Goal: Task Accomplishment & Management: Complete application form

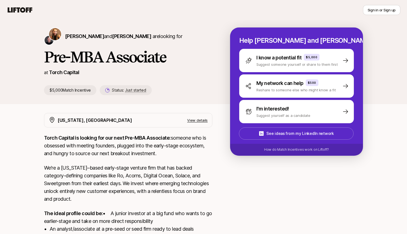
scroll to position [6, 0]
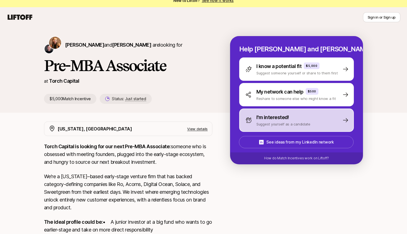
click at [303, 125] on p "Suggest yourself as a candidate" at bounding box center [284, 124] width 54 height 6
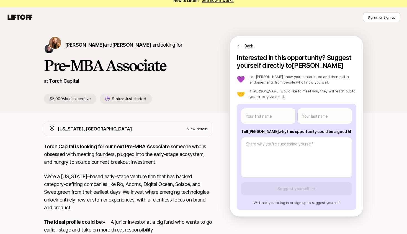
scroll to position [0, 0]
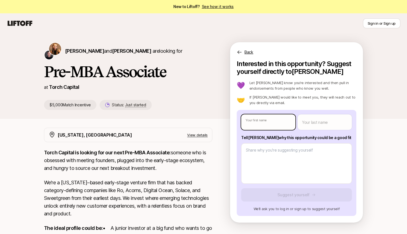
click at [256, 128] on body "New to Liftoff? See how it works Sign in or Sign up Sign in or Sign up Katie Re…" at bounding box center [203, 117] width 407 height 234
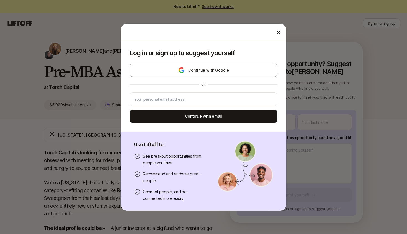
click at [278, 30] on icon at bounding box center [279, 33] width 6 height 6
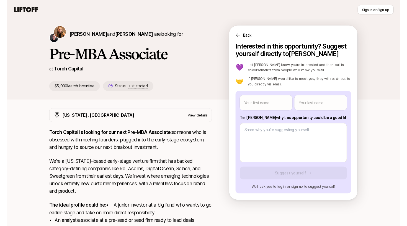
scroll to position [19, 0]
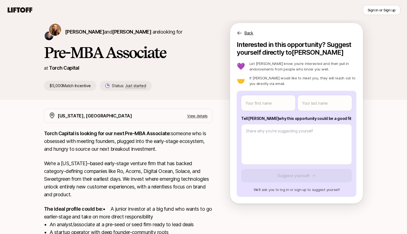
type textarea "x"
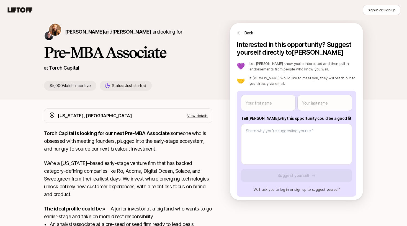
drag, startPoint x: 334, startPoint y: 119, endPoint x: 241, endPoint y: 117, distance: 93.1
click at [241, 117] on div "Your first name Your last name Tell Katie why this opportunity could be a good …" at bounding box center [297, 144] width 120 height 106
copy p "Tell Katie why this opportunity could be a good fit"
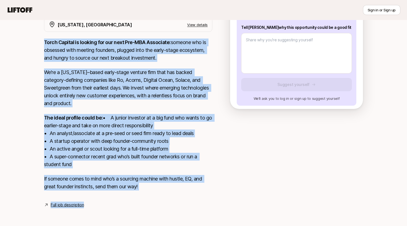
scroll to position [118, 0]
drag, startPoint x: 45, startPoint y: 70, endPoint x: 141, endPoint y: 191, distance: 153.8
click at [141, 191] on div "Torch Capital is looking for our next Pre-MBA Associate: someone who is obsesse…" at bounding box center [128, 118] width 168 height 158
copy div "Torch Capital is looking for our next Pre-MBA Associate: someone who is obsesse…"
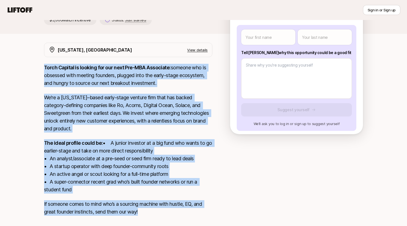
scroll to position [80, 0]
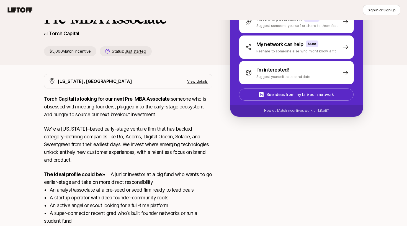
scroll to position [5, 0]
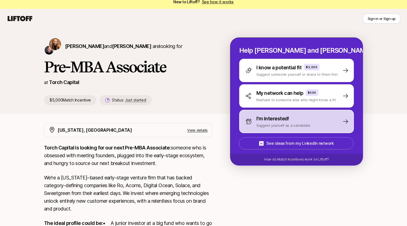
click at [279, 124] on p "Suggest yourself as a candidate" at bounding box center [284, 125] width 54 height 6
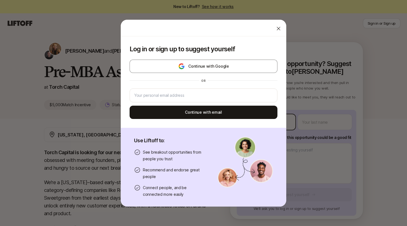
type textarea "x"
click at [257, 127] on body "New to Liftoff? See how it works Sign in or Sign up Sign in or Sign up Katie Re…" at bounding box center [203, 113] width 407 height 226
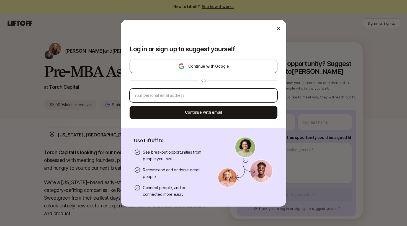
click at [222, 97] on input "email" at bounding box center [203, 95] width 139 height 7
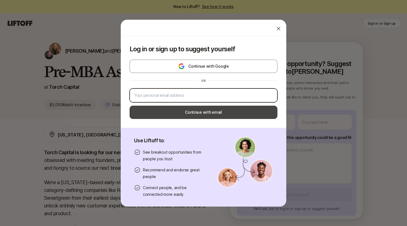
type input "madisonpropp@gmail.com"
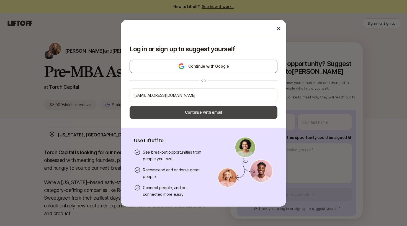
click at [220, 115] on button "Continue with email" at bounding box center [204, 112] width 148 height 13
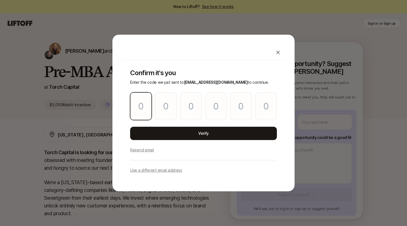
type input "0"
type input "3"
type input "5"
type input "3"
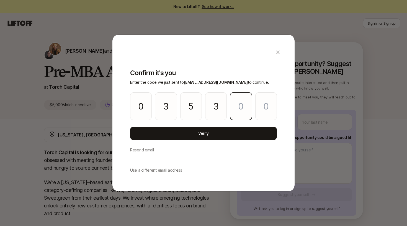
type input "5"
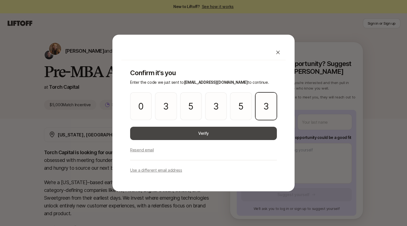
type input "3"
click at [178, 130] on button "Verify" at bounding box center [203, 133] width 147 height 13
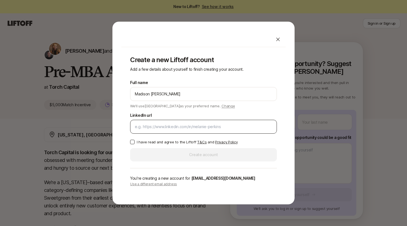
type input "Madison Propp"
click at [230, 126] on input "LinkedIn url" at bounding box center [203, 126] width 137 height 7
click at [166, 140] on p "I have read and agree to the Liftoff T&Cs and Privacy Policy" at bounding box center [187, 142] width 101 height 6
click at [135, 140] on button "I have read and agree to the Liftoff T&Cs and Privacy Policy" at bounding box center [132, 142] width 4 height 4
click at [165, 126] on input "LinkedIn url" at bounding box center [203, 126] width 137 height 7
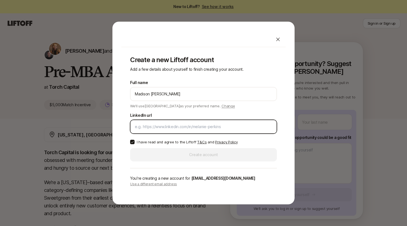
paste input "https://www.linkedin.com/in/madisonpropp/"
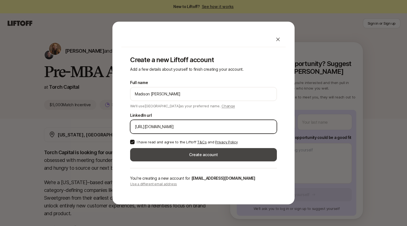
type input "https://www.linkedin.com/in/madisonpropp/"
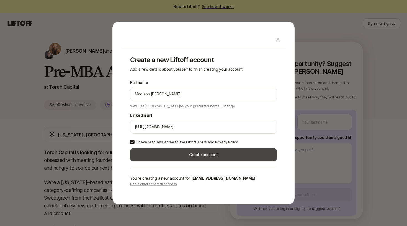
click at [175, 154] on button "Create account" at bounding box center [203, 154] width 147 height 13
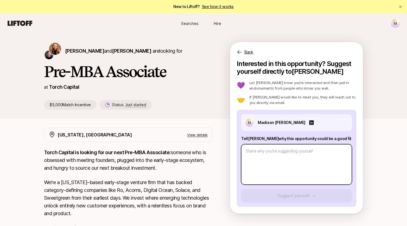
click at [278, 154] on textarea at bounding box center [296, 164] width 111 height 40
paste textarea "I am suggesting myself because I want to take the investing foundation I’ve bui…"
type textarea "x"
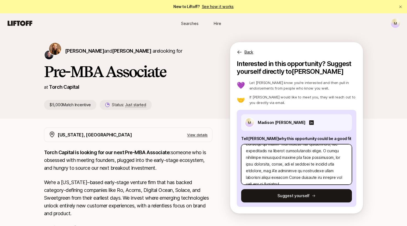
scroll to position [106, 0]
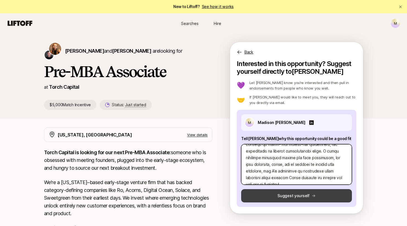
type textarea "I am suggesting myself because I want to take the investing foundation I’ve bui…"
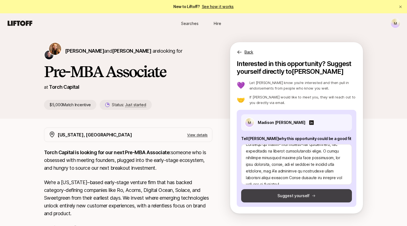
click at [296, 197] on button "Suggest yourself" at bounding box center [296, 195] width 111 height 13
type textarea "x"
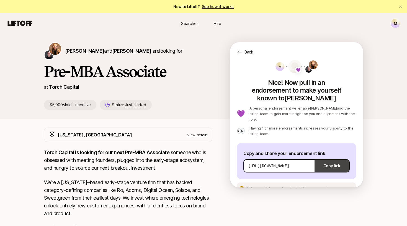
click at [326, 158] on button "Copy link" at bounding box center [332, 166] width 35 height 16
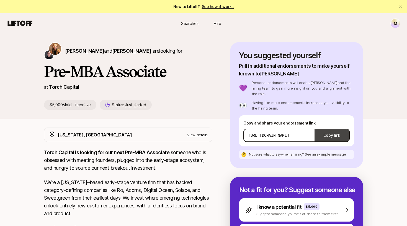
click at [332, 130] on button "Copy link" at bounding box center [332, 135] width 35 height 16
click at [332, 129] on button "Copy link" at bounding box center [332, 135] width 35 height 16
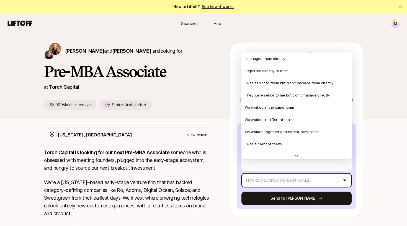
click at [279, 170] on html "New to Liftoff? See how it works M Searches Hire Searches Hire M [PERSON_NAME] …" at bounding box center [203, 113] width 407 height 226
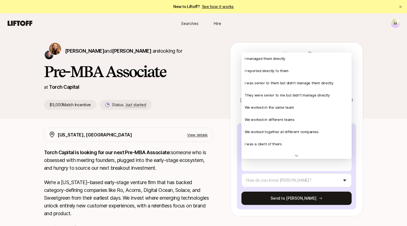
type textarea "x"
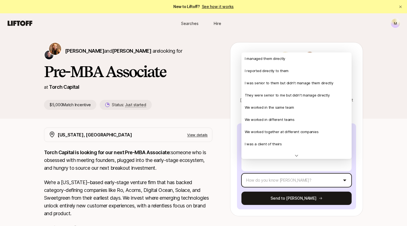
click at [192, 176] on html "New to Liftoff? See how it works M Searches Hire Searches Hire M Katie Reiner a…" at bounding box center [203, 113] width 407 height 226
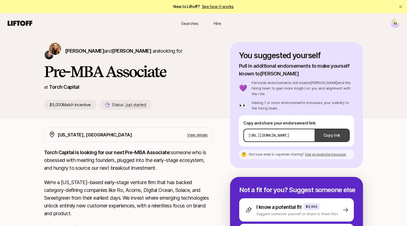
click at [327, 127] on button "Copy link" at bounding box center [332, 135] width 35 height 16
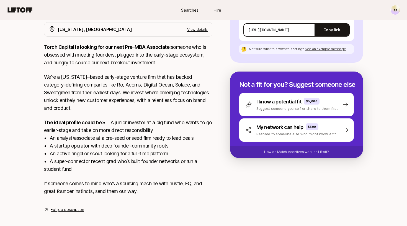
scroll to position [115, 0]
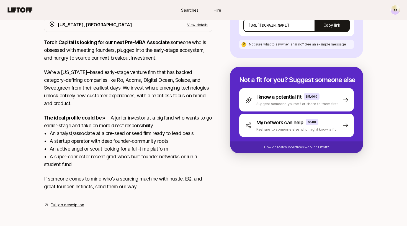
click at [62, 208] on link "Full job description" at bounding box center [67, 204] width 33 height 7
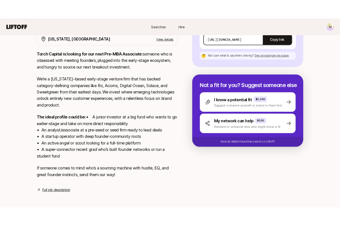
scroll to position [72, 0]
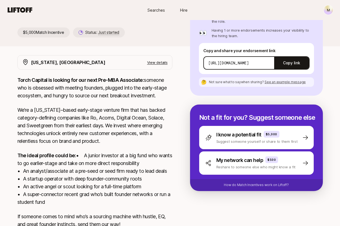
click at [161, 61] on p "View details" at bounding box center [157, 63] width 21 height 6
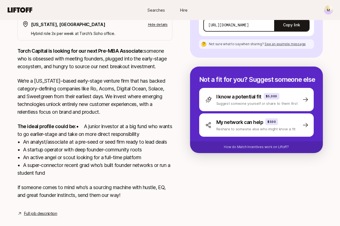
scroll to position [109, 0]
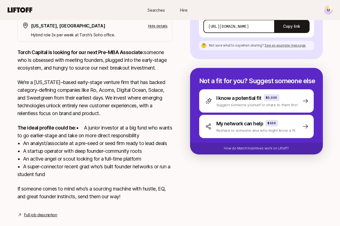
click at [48, 218] on link "Full job description" at bounding box center [40, 214] width 33 height 7
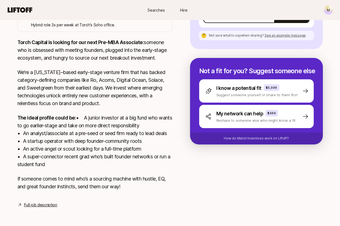
scroll to position [127, 0]
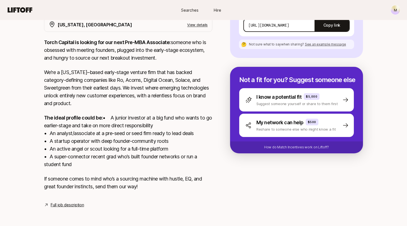
scroll to position [118, 0]
click at [71, 206] on link "Full job description" at bounding box center [67, 204] width 33 height 7
click at [74, 206] on link "Full job description" at bounding box center [67, 204] width 33 height 7
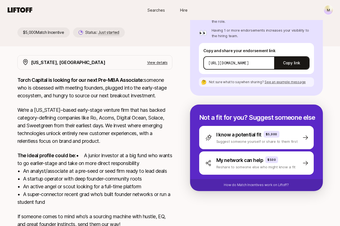
scroll to position [55, 0]
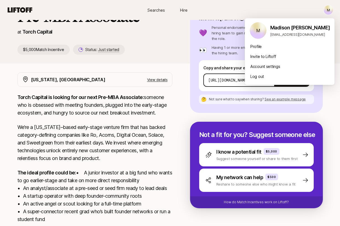
click at [331, 11] on html "New to Liftoff? See how it works M Searches Hire Searches Hire M [PERSON_NAME] …" at bounding box center [170, 58] width 340 height 226
click at [257, 48] on div "Profile" at bounding box center [290, 47] width 90 height 10
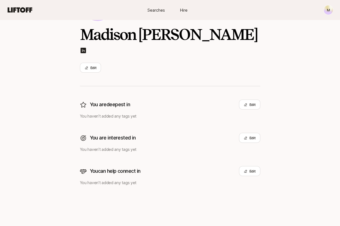
scroll to position [52, 0]
click at [94, 67] on button "Edit" at bounding box center [90, 68] width 21 height 10
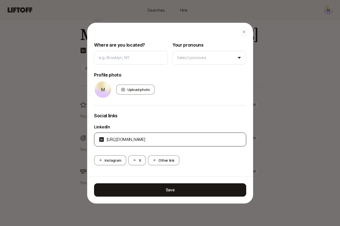
scroll to position [54, 0]
drag, startPoint x: 195, startPoint y: 139, endPoint x: 78, endPoint y: 129, distance: 117.3
click at [79, 129] on body "M Searches Hire Searches Hire [PERSON_NAME] [PERSON_NAME] Edit You are deepest …" at bounding box center [170, 61] width 340 height 226
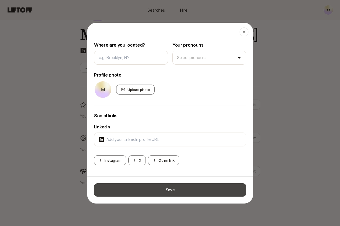
click at [172, 193] on button "Save" at bounding box center [170, 189] width 152 height 13
click at [164, 185] on button "Save" at bounding box center [170, 189] width 152 height 13
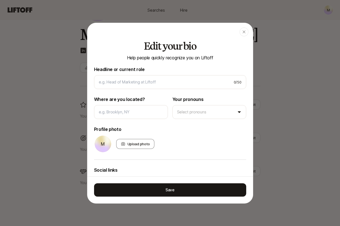
scroll to position [0, 0]
click at [241, 33] on div "button" at bounding box center [244, 31] width 9 height 9
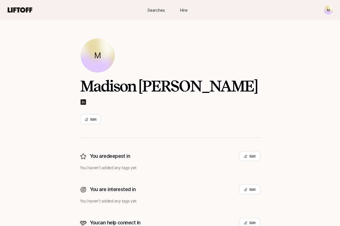
click at [329, 12] on html "M Searches Hire Searches Hire [PERSON_NAME] [PERSON_NAME] Edit You are deepest …" at bounding box center [170, 113] width 340 height 226
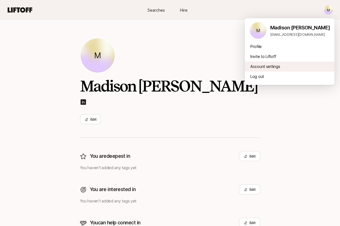
click at [263, 68] on div "Account settings" at bounding box center [290, 67] width 90 height 10
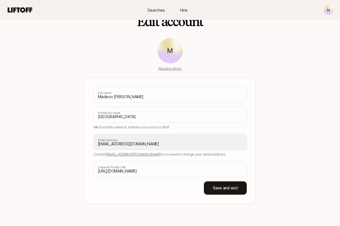
scroll to position [19, 0]
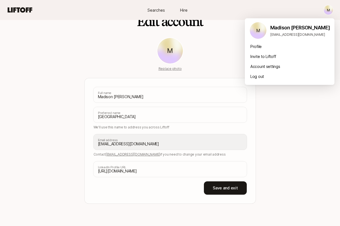
click at [326, 11] on html "M Searches Hire Searches Hire M Edit account M Replace photo Madison [PERSON_NA…" at bounding box center [170, 94] width 340 height 226
click at [260, 47] on div "Profile" at bounding box center [290, 47] width 90 height 10
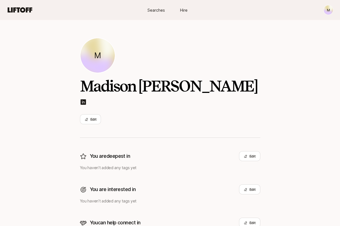
click at [149, 8] on span "Searches" at bounding box center [156, 10] width 17 height 6
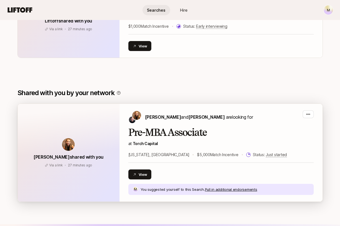
scroll to position [195, 0]
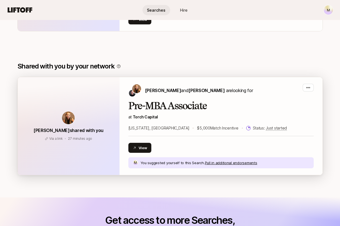
click at [314, 90] on div "[PERSON_NAME] and [PERSON_NAME] are looking for Pre-MBA Associate at [GEOGRAPHI…" at bounding box center [221, 126] width 203 height 98
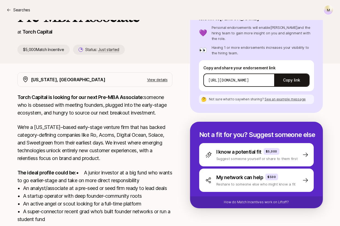
scroll to position [195, 0]
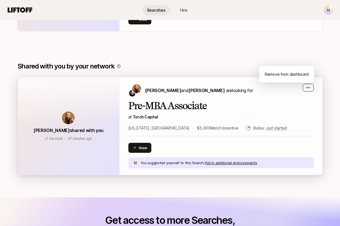
click at [306, 88] on div "button" at bounding box center [308, 88] width 11 height 8
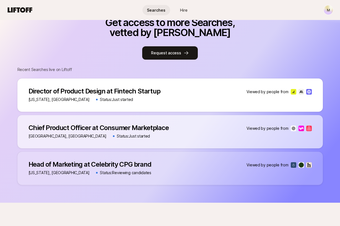
scroll to position [397, 0]
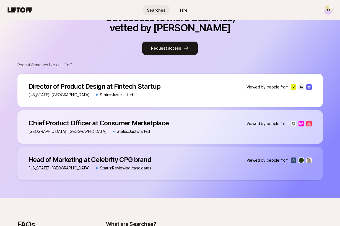
click at [265, 58] on div "Get access to more Searches, vetted by Liftoff Request access Recent Searches l…" at bounding box center [170, 96] width 306 height 167
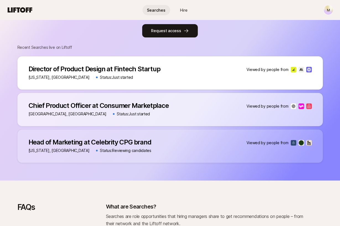
scroll to position [416, 0]
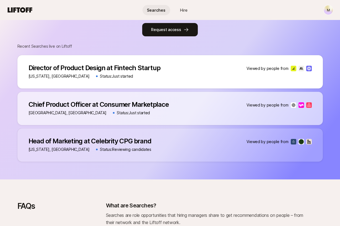
click at [137, 144] on p "Head of Marketing at Celebrity CPG brand" at bounding box center [90, 141] width 123 height 8
click at [283, 146] on div "Head of Marketing at Celebrity CPG brand Head of Marketing at Celebrity CPG bra…" at bounding box center [170, 144] width 306 height 33
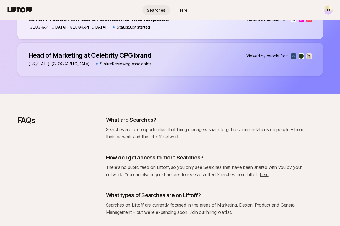
scroll to position [475, 0]
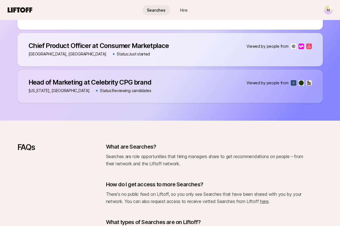
click at [112, 88] on p "Status: Reviewing candidates" at bounding box center [125, 90] width 51 height 7
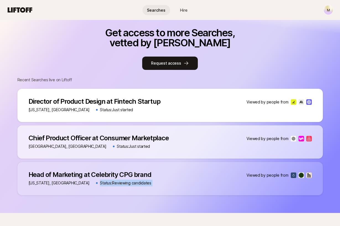
scroll to position [381, 0]
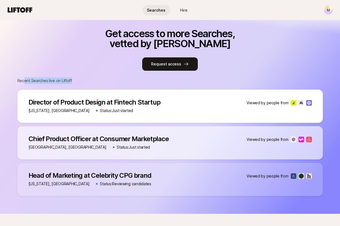
drag, startPoint x: 24, startPoint y: 82, endPoint x: 72, endPoint y: 82, distance: 48.2
click at [72, 82] on p "Recent Searches live on Liftoff" at bounding box center [170, 80] width 306 height 7
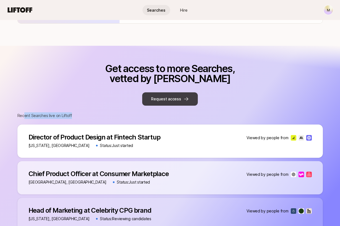
scroll to position [336, 0]
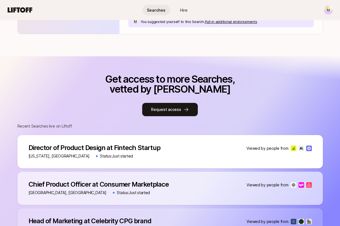
click at [158, 117] on div "Get access to more Searches, vetted by Liftoff Request access Recent Searches l…" at bounding box center [170, 157] width 306 height 167
click at [158, 109] on button "Request access" at bounding box center [169, 109] width 55 height 13
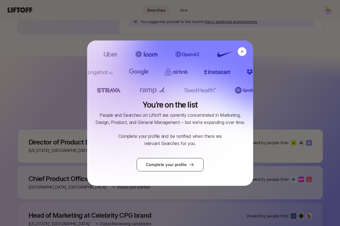
click at [154, 164] on link "Complete your profile" at bounding box center [170, 164] width 67 height 13
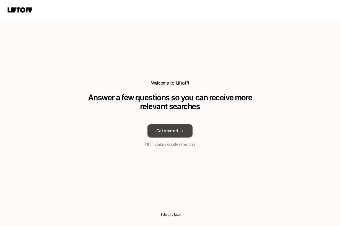
click at [175, 126] on button "Get started" at bounding box center [170, 130] width 45 height 13
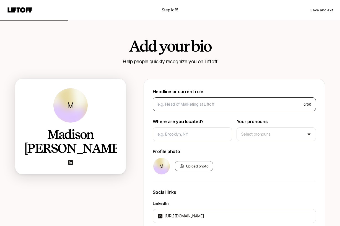
click at [196, 99] on div "0 / 50" at bounding box center [234, 104] width 163 height 14
click at [189, 109] on div "0 / 50" at bounding box center [234, 104] width 163 height 14
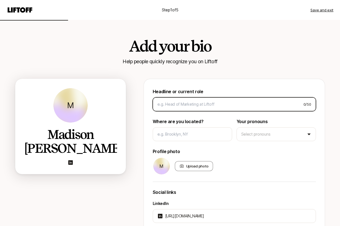
click at [183, 106] on input at bounding box center [229, 104] width 142 height 7
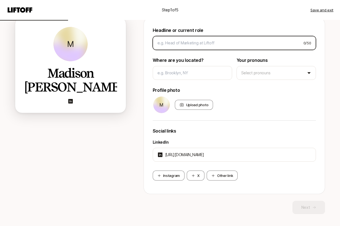
scroll to position [57, 0]
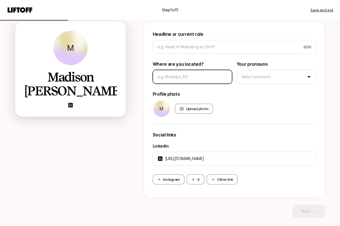
click at [199, 76] on input at bounding box center [193, 76] width 70 height 7
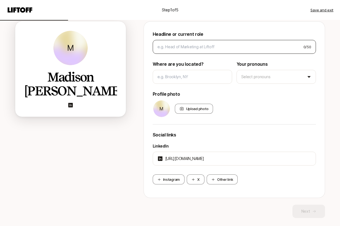
click at [199, 51] on div "0 / 50" at bounding box center [234, 47] width 163 height 14
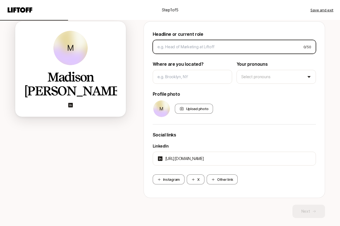
click at [193, 49] on input at bounding box center [229, 46] width 142 height 7
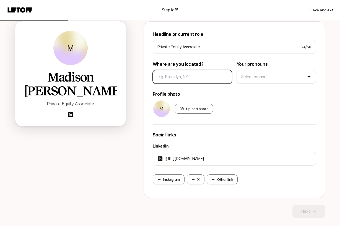
click at [209, 79] on input at bounding box center [193, 76] width 70 height 7
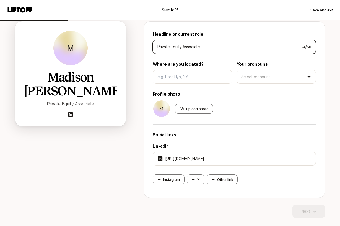
drag, startPoint x: 209, startPoint y: 48, endPoint x: 100, endPoint y: 26, distance: 111.4
click at [100, 26] on div "[PERSON_NAME] [PERSON_NAME] Private Equity Associate Headline or current role P…" at bounding box center [170, 119] width 310 height 196
type input "E"
type input "Private Equity Associate"
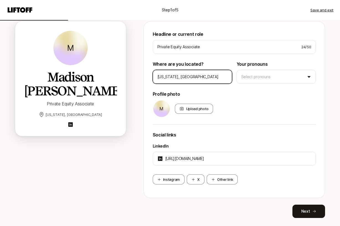
type input "[US_STATE], [GEOGRAPHIC_DATA]"
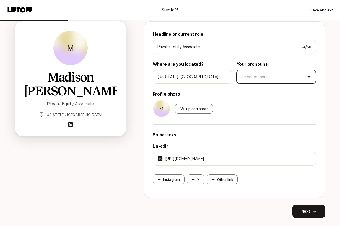
type input "[URL][DOMAIN_NAME]"
click at [269, 78] on html "Step 1 of 5 Save and exit Add your bio Help people quickly recognize you on Lif…" at bounding box center [170, 56] width 340 height 226
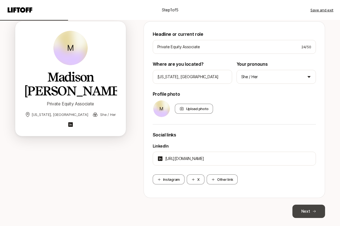
click at [310, 212] on button "Next" at bounding box center [309, 210] width 33 height 13
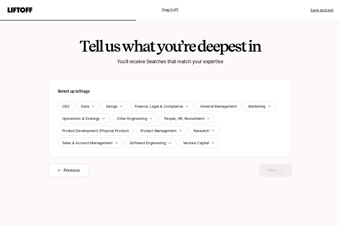
click at [140, 54] on h2 "Tell us what you’re deepest in" at bounding box center [170, 46] width 181 height 17
click at [121, 104] on div "Design" at bounding box center [115, 106] width 26 height 10
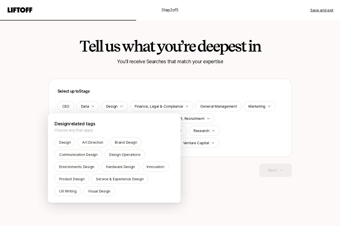
click at [126, 89] on html "Step 2 of 5 Save and exit Tell us what you’re deepest in You'll receive Searche…" at bounding box center [170, 113] width 340 height 226
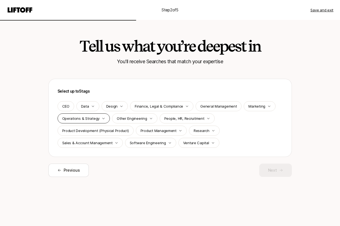
click at [94, 120] on p "Operations & Strategy" at bounding box center [81, 119] width 38 height 6
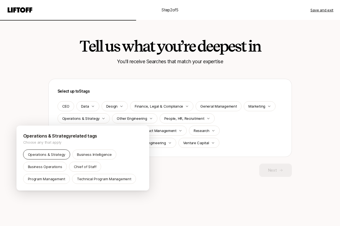
click at [57, 153] on p "Operations & Strategy" at bounding box center [47, 155] width 38 height 6
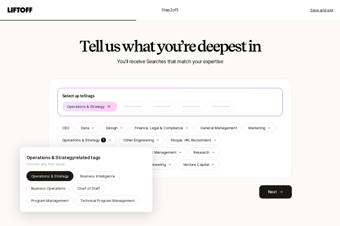
click at [240, 158] on html "Step 2 of 5 Save and exit Tell us what you’re deepest in You'll receive Searche…" at bounding box center [170, 113] width 340 height 226
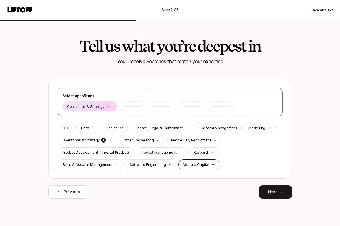
click at [210, 162] on div "Venture Capital" at bounding box center [199, 164] width 41 height 10
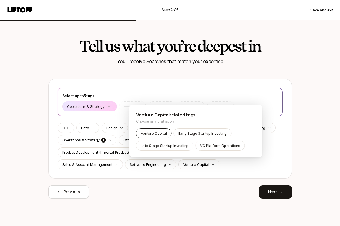
click at [161, 133] on p "Venture Capital" at bounding box center [154, 133] width 26 height 6
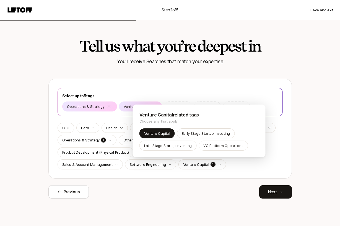
click at [124, 176] on html "Step 2 of 5 Save and exit Tell us what you’re deepest in You'll receive Searche…" at bounding box center [170, 113] width 340 height 226
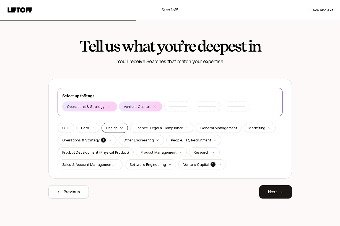
click at [117, 128] on p "Design" at bounding box center [111, 128] width 11 height 6
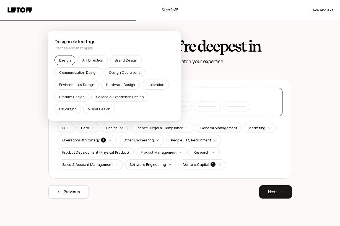
click at [68, 64] on div "Design" at bounding box center [65, 60] width 21 height 10
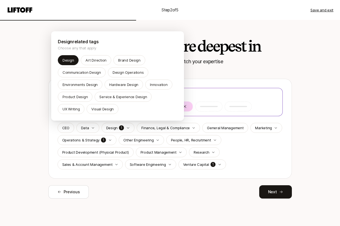
click at [295, 118] on html "Step 2 of 5 Save and exit Tell us what you’re deepest in You'll receive Searche…" at bounding box center [170, 113] width 340 height 226
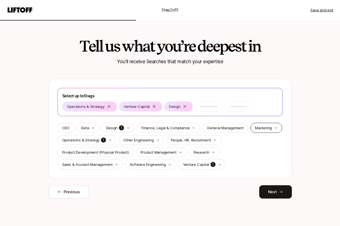
click at [268, 123] on div "Marketing" at bounding box center [267, 128] width 32 height 10
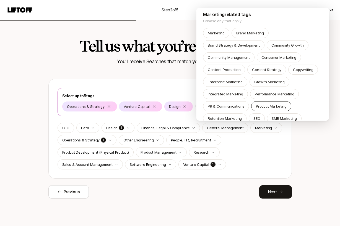
scroll to position [4, 0]
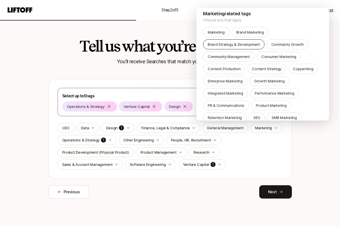
click at [246, 44] on p "Brand Strategy & Development" at bounding box center [234, 45] width 52 height 6
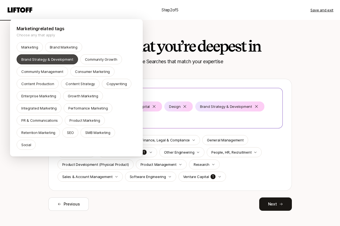
scroll to position [0, 0]
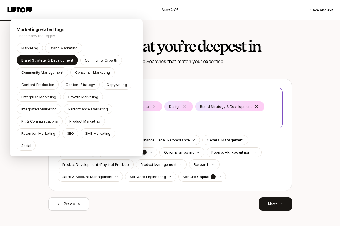
click at [267, 129] on html "Step 2 of 5 Save and exit Tell us what you’re deepest in You'll receive Searche…" at bounding box center [170, 113] width 340 height 226
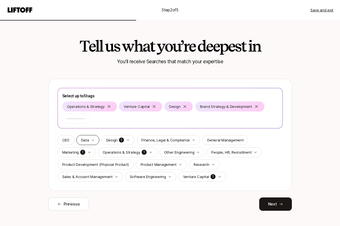
click at [90, 141] on div "Data" at bounding box center [87, 140] width 23 height 10
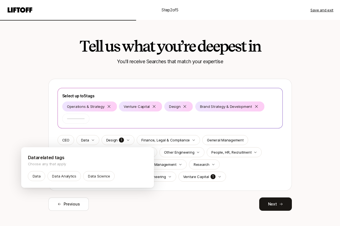
click at [21, 134] on html "Step 2 of 5 Save and exit Tell us what you’re deepest in You'll receive Searche…" at bounding box center [170, 113] width 340 height 226
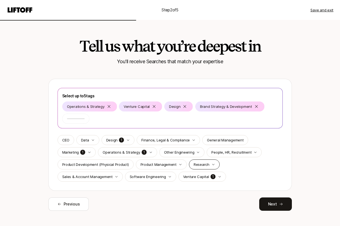
click at [203, 163] on p "Research" at bounding box center [202, 165] width 16 height 6
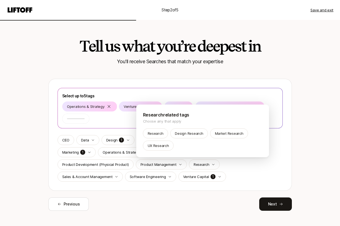
click at [241, 163] on html "Step 2 of 5 Save and exit Tell us what you’re deepest in You'll receive Searche…" at bounding box center [170, 113] width 340 height 226
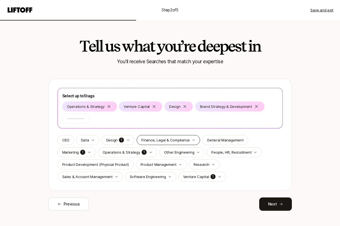
click at [179, 139] on p "Finance, Legal & Compliance" at bounding box center [166, 140] width 48 height 6
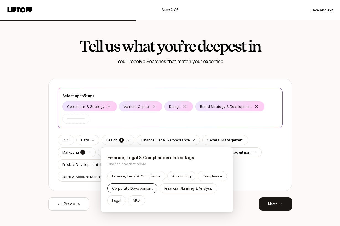
click at [139, 188] on p "Corporate Development" at bounding box center [132, 188] width 41 height 6
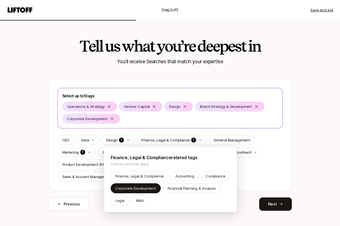
click at [245, 168] on html "Step 2 of 5 Save and exit Tell us what you’re deepest in You'll receive Searche…" at bounding box center [170, 113] width 340 height 226
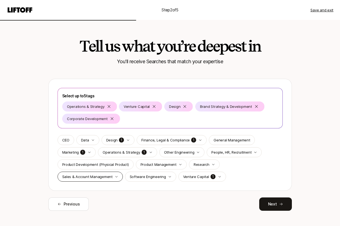
click at [97, 180] on div "Sales & Account Management" at bounding box center [90, 176] width 65 height 10
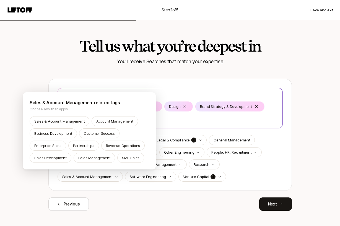
click at [144, 195] on html "Step 2 of 5 Save and exit Tell us what you’re deepest in You'll receive Searche…" at bounding box center [170, 113] width 340 height 226
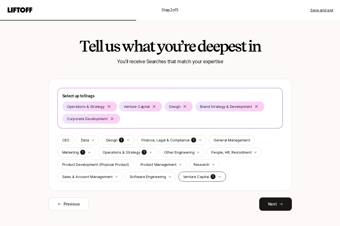
click at [188, 175] on p "Venture Capital" at bounding box center [196, 177] width 26 height 6
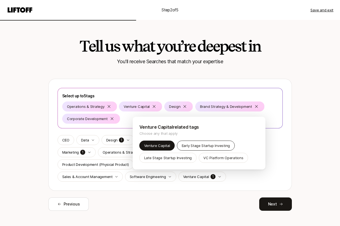
click at [226, 144] on p "Early Stage Startup Investing" at bounding box center [206, 146] width 48 height 6
click at [293, 143] on html "Step 2 of 5 Save and exit Tell us what you’re deepest in You'll receive Searche…" at bounding box center [170, 113] width 340 height 226
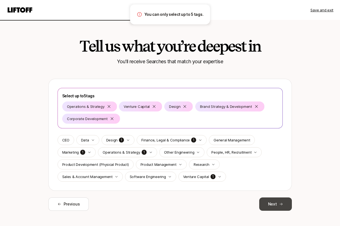
click at [275, 205] on button "Next" at bounding box center [276, 203] width 33 height 13
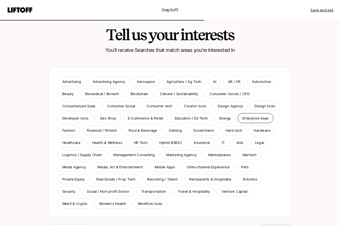
scroll to position [17, 0]
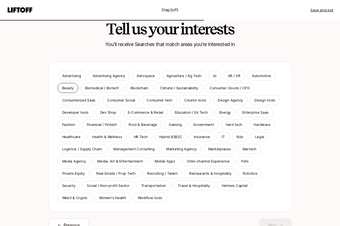
click at [75, 89] on div "Beauty" at bounding box center [68, 88] width 21 height 10
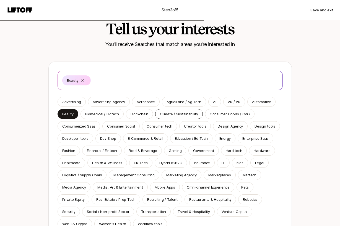
click at [179, 114] on p "Climate / Sustainability" at bounding box center [179, 114] width 38 height 6
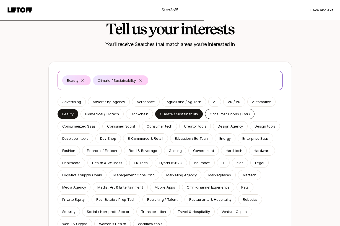
click at [234, 115] on p "Consumer Goods / CPG" at bounding box center [230, 114] width 40 height 6
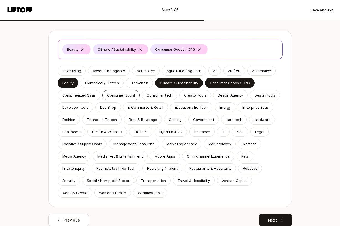
scroll to position [53, 0]
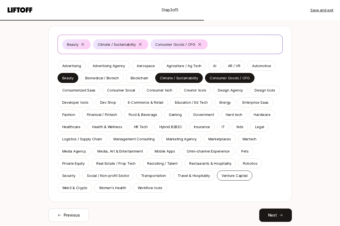
click at [237, 179] on div "Venture Capital" at bounding box center [234, 175] width 35 height 10
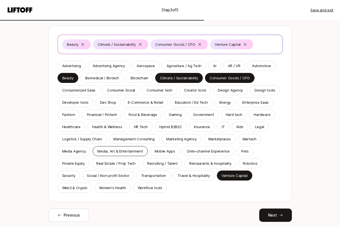
click at [122, 152] on p "Media, Art & Entertainment" at bounding box center [120, 151] width 45 height 6
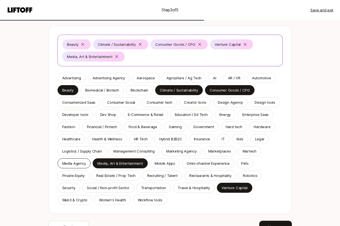
scroll to position [60, 0]
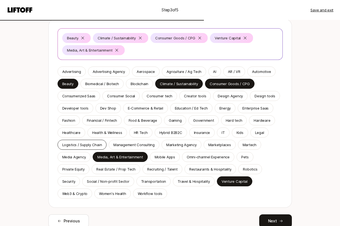
click at [97, 146] on p "Logistics / Supply Chain" at bounding box center [82, 145] width 40 height 6
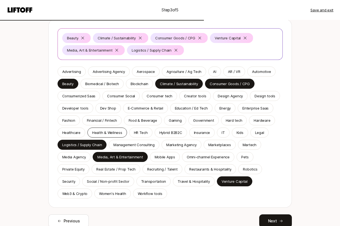
click at [109, 130] on p "Health & Wellness" at bounding box center [107, 133] width 30 height 6
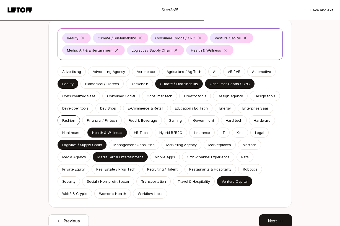
click at [62, 120] on p "Fashion" at bounding box center [68, 120] width 13 height 6
click at [149, 109] on p "E-Commerce & Retail" at bounding box center [145, 108] width 35 height 6
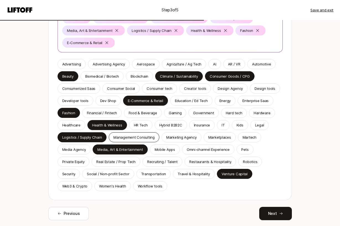
scroll to position [80, 0]
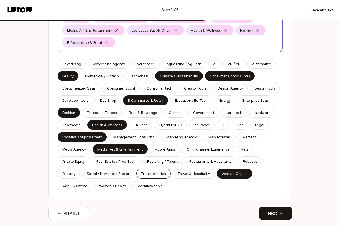
click at [157, 173] on p "Transportation" at bounding box center [153, 174] width 25 height 6
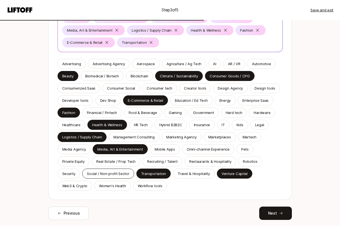
click at [114, 175] on p "Social / Non-profit Sector" at bounding box center [108, 174] width 42 height 6
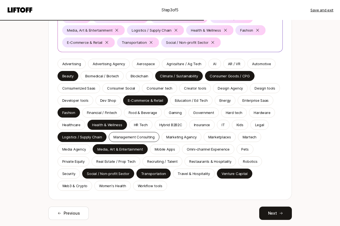
click at [135, 135] on p "Management Consulting" at bounding box center [134, 137] width 41 height 6
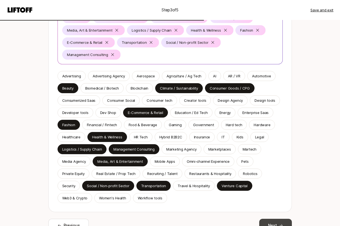
click at [276, 219] on button "Next" at bounding box center [276, 225] width 33 height 13
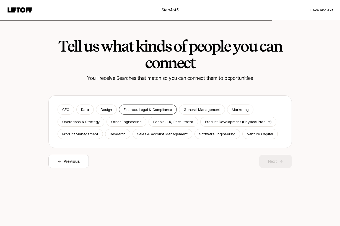
click at [132, 110] on p "Finance, Legal & Compliance" at bounding box center [148, 110] width 48 height 6
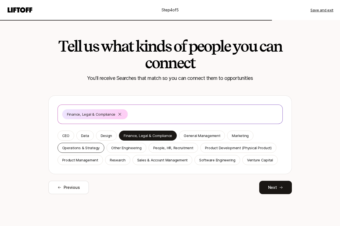
click at [100, 146] on div "Operations & Strategy" at bounding box center [81, 148] width 47 height 10
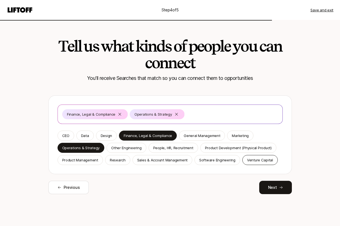
click at [261, 161] on p "Venture Capital" at bounding box center [260, 160] width 26 height 6
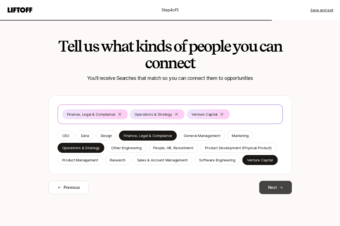
click at [280, 187] on icon at bounding box center [282, 187] width 4 height 4
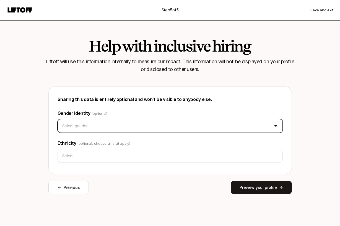
click at [158, 122] on html "Step 5 of 5 Save and exit Help with inclusive hiring Liftoff will use this info…" at bounding box center [170, 113] width 340 height 226
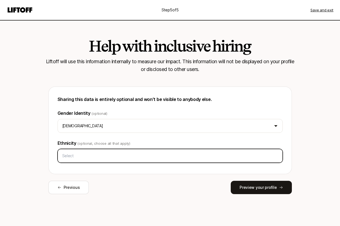
click at [121, 155] on input "text" at bounding box center [170, 156] width 221 height 10
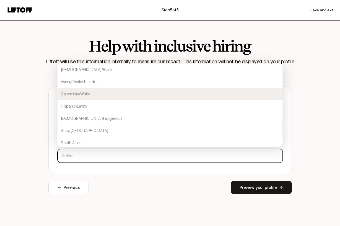
click at [114, 94] on div "Caucasian/White" at bounding box center [171, 94] width 226 height 12
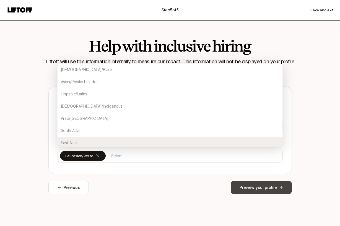
click at [244, 183] on button "Preview your profile" at bounding box center [261, 187] width 61 height 13
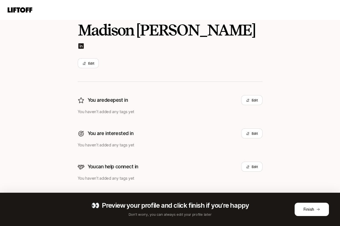
scroll to position [56, 0]
click at [319, 208] on icon at bounding box center [319, 209] width 4 height 4
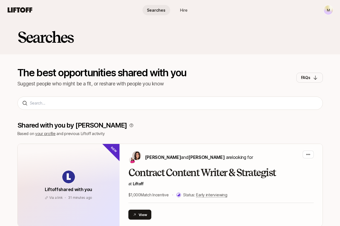
click at [326, 11] on html "M Searches Hire Searches Hire M Searches The best opportunities shared with you…" at bounding box center [170, 113] width 340 height 226
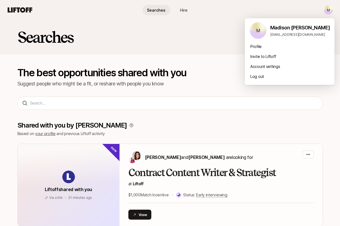
click at [263, 30] on icon at bounding box center [257, 24] width 19 height 18
click at [255, 46] on div "Profile" at bounding box center [290, 47] width 90 height 10
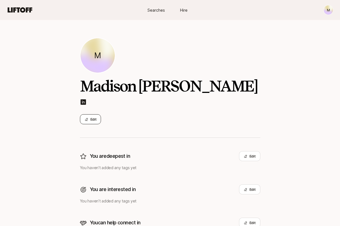
click at [88, 118] on icon at bounding box center [87, 119] width 4 height 4
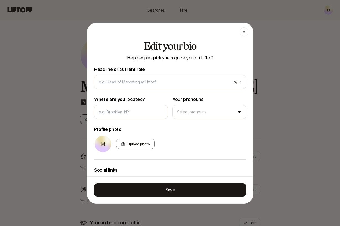
type input "Private Equity Associate"
type input "[US_STATE], [GEOGRAPHIC_DATA]"
type input "[URL][DOMAIN_NAME]"
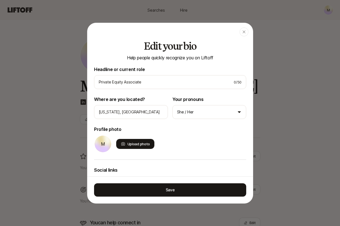
click at [129, 142] on div "Upload photo" at bounding box center [135, 144] width 39 height 10
click at [153, 148] on input "Upload photo" at bounding box center [153, 148] width 1 height 1
type input "C:\fakepath\IMG_3819.jpeg"
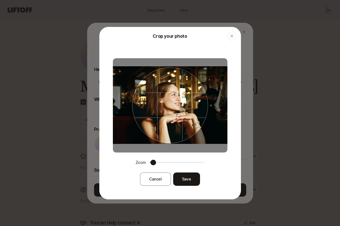
click at [151, 162] on span at bounding box center [154, 163] width 6 height 6
click at [185, 183] on button "Save" at bounding box center [186, 178] width 27 height 13
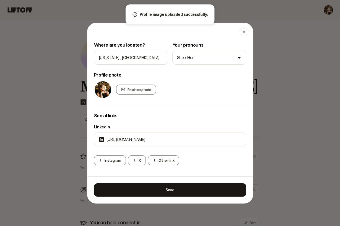
scroll to position [54, 0]
click at [190, 199] on div "Save" at bounding box center [171, 189] width 166 height 27
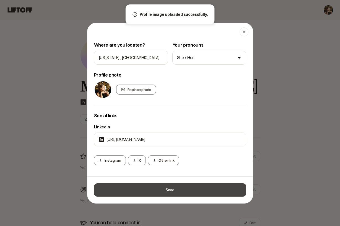
click at [185, 189] on button "Save" at bounding box center [170, 189] width 152 height 13
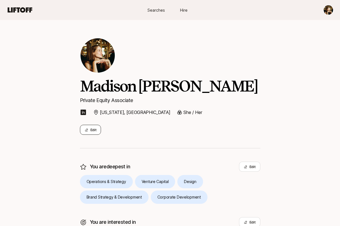
click at [88, 129] on icon at bounding box center [87, 130] width 4 height 4
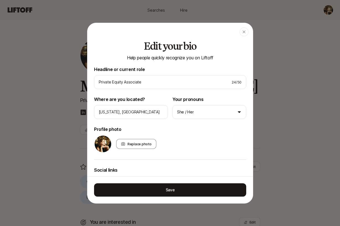
click at [106, 139] on img at bounding box center [103, 143] width 17 height 17
click at [124, 142] on icon at bounding box center [123, 143] width 4 height 3
click at [155, 148] on input "Replace photo" at bounding box center [155, 148] width 1 height 1
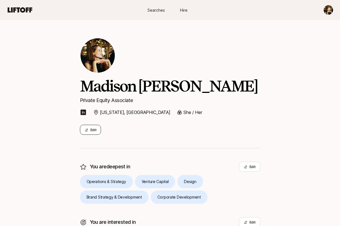
click at [86, 130] on icon at bounding box center [86, 129] width 3 height 3
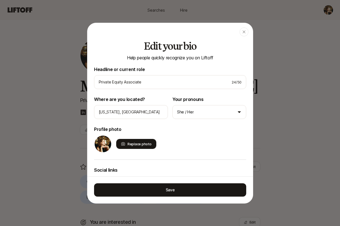
click at [134, 141] on div "Replace photo" at bounding box center [136, 144] width 40 height 10
click at [155, 148] on input "Replace photo" at bounding box center [155, 148] width 1 height 1
type input "C:\fakepath\IMG_3819.jpeg"
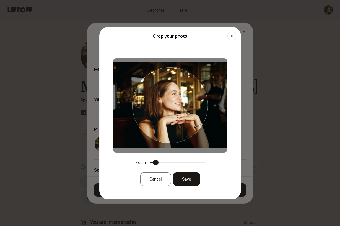
click at [153, 162] on span at bounding box center [156, 163] width 6 height 6
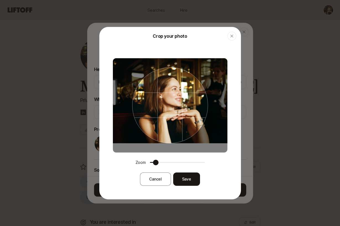
drag, startPoint x: 173, startPoint y: 125, endPoint x: 173, endPoint y: 121, distance: 4.4
click at [173, 121] on div at bounding box center [170, 105] width 76 height 76
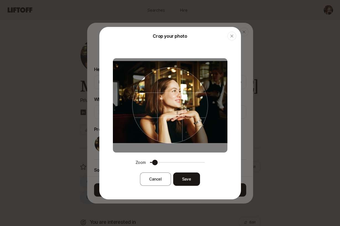
click at [152, 165] on span at bounding box center [155, 163] width 6 height 6
click at [176, 105] on div at bounding box center [170, 105] width 76 height 76
click at [182, 181] on button "Save" at bounding box center [186, 178] width 27 height 13
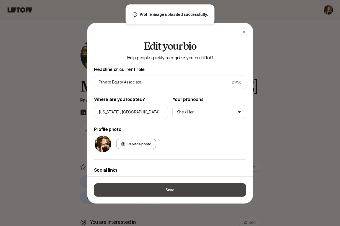
click at [182, 191] on button "Save" at bounding box center [170, 189] width 152 height 13
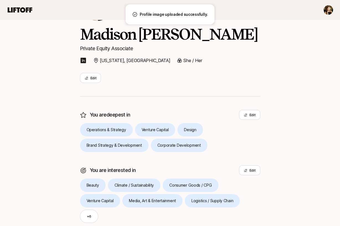
scroll to position [127, 0]
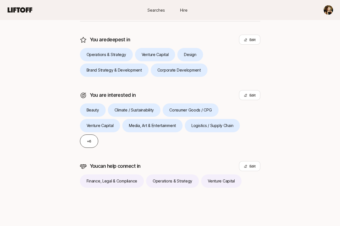
click at [87, 144] on button "+ 6" at bounding box center [89, 140] width 19 height 13
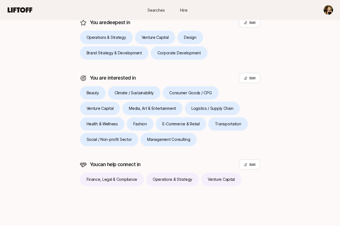
scroll to position [144, 0]
drag, startPoint x: 94, startPoint y: 167, endPoint x: 244, endPoint y: 184, distance: 151.3
click at [244, 184] on div "You can help connect in Edit Finance, Legal & Compliance Operations & Strategy …" at bounding box center [170, 172] width 181 height 27
click at [252, 184] on div "Finance, Legal & Compliance Operations & Strategy Venture Capital" at bounding box center [170, 179] width 181 height 13
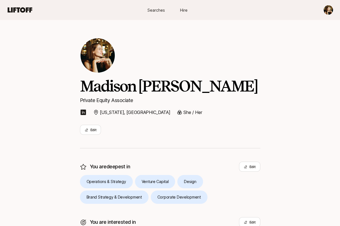
scroll to position [0, 0]
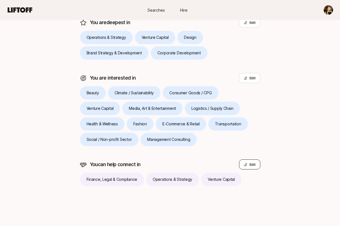
click at [252, 163] on button "Edit" at bounding box center [249, 164] width 21 height 10
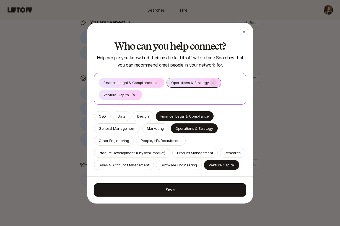
click at [212, 82] on icon at bounding box center [213, 82] width 4 height 4
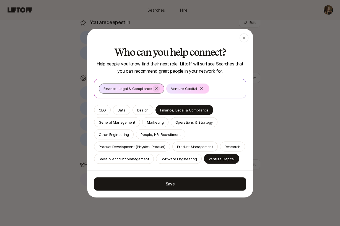
click at [155, 89] on icon at bounding box center [156, 88] width 3 height 3
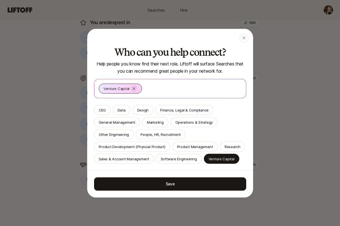
click at [134, 89] on icon at bounding box center [134, 88] width 4 height 4
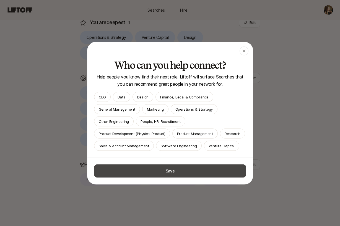
click at [145, 174] on button "Save" at bounding box center [170, 170] width 152 height 13
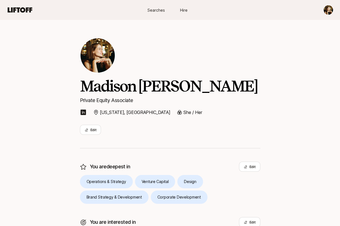
scroll to position [0, 0]
click at [16, 9] on icon at bounding box center [20, 9] width 25 height 5
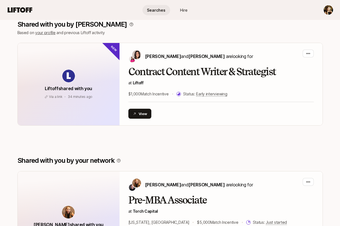
scroll to position [110, 0]
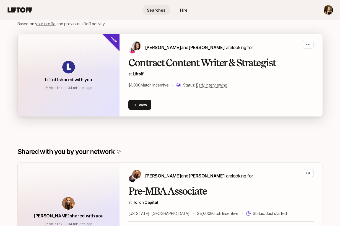
click at [180, 64] on h2 "Contract Content Writer & Strategist" at bounding box center [222, 62] width 186 height 11
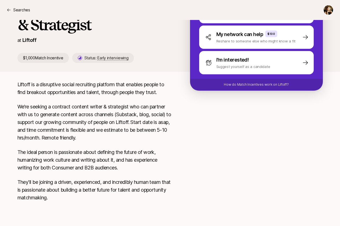
scroll to position [102, 0]
drag, startPoint x: 86, startPoint y: 114, endPoint x: 105, endPoint y: 114, distance: 19.1
click at [106, 114] on p "We’re seeking a contract content writer & strategist who can partner with us to…" at bounding box center [94, 122] width 155 height 39
click at [105, 114] on p "We’re seeking a contract content writer & strategist who can partner with us to…" at bounding box center [94, 122] width 155 height 39
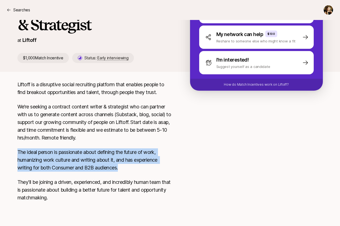
drag, startPoint x: 18, startPoint y: 152, endPoint x: 126, endPoint y: 170, distance: 109.2
click at [126, 170] on p "The ideal person is passionate about defining the future of work, humanizing wo…" at bounding box center [94, 159] width 155 height 23
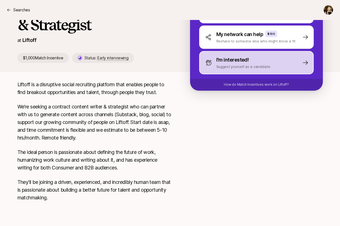
click at [249, 69] on div "I'm interested! Suggest yourself as a candidate" at bounding box center [256, 62] width 115 height 23
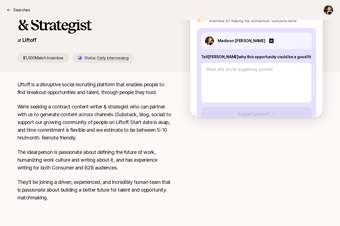
type textarea "x"
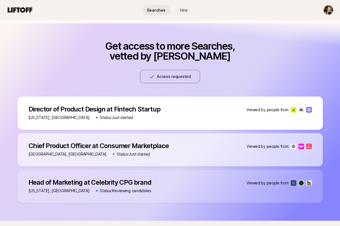
scroll to position [396, 0]
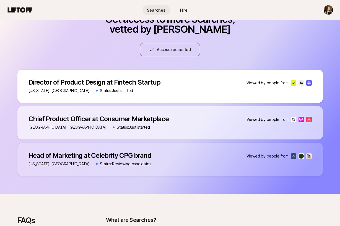
click at [98, 123] on div "Chief Product Officer at Consumer Marketplace Chief Product Officer at Consumer…" at bounding box center [99, 123] width 140 height 16
click at [119, 82] on p "Director of Product Design at Fintech Startup" at bounding box center [95, 82] width 132 height 8
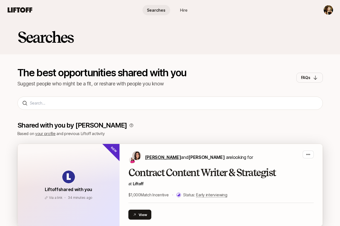
scroll to position [0, 0]
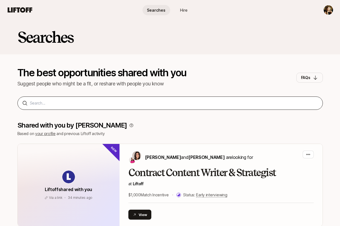
click at [154, 107] on div at bounding box center [170, 102] width 306 height 13
click at [153, 106] on div at bounding box center [170, 102] width 306 height 13
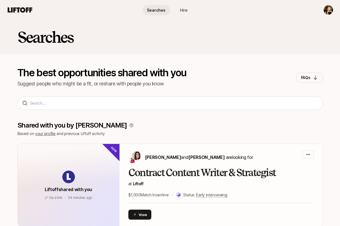
click at [149, 100] on div "Searches The best opportunities shared with you Suggest people who might be a f…" at bounding box center [170, 60] width 340 height 81
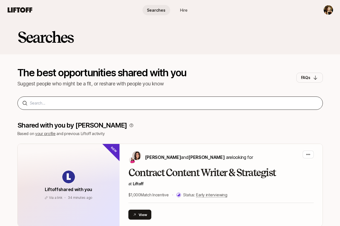
click at [149, 109] on div at bounding box center [170, 102] width 306 height 13
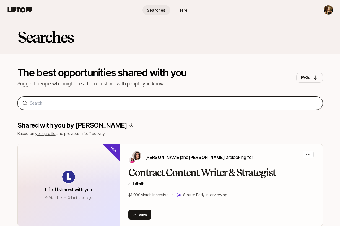
click at [146, 101] on input at bounding box center [174, 103] width 289 height 7
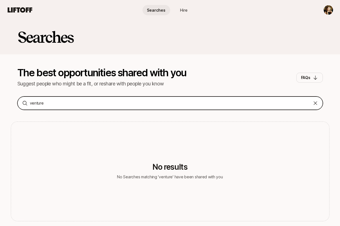
type input "venture"
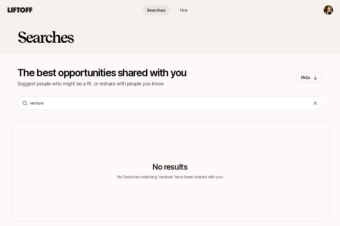
click at [29, 11] on icon at bounding box center [20, 10] width 27 height 8
